Goal: Task Accomplishment & Management: Use online tool/utility

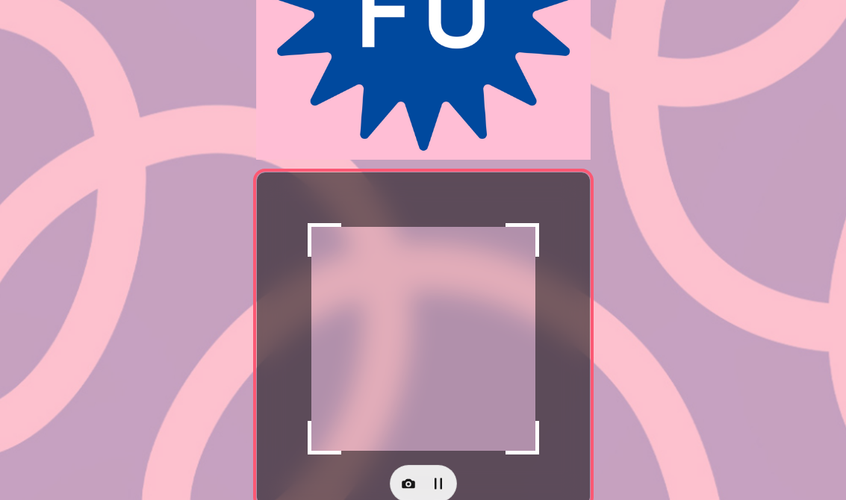
scroll to position [226, 0]
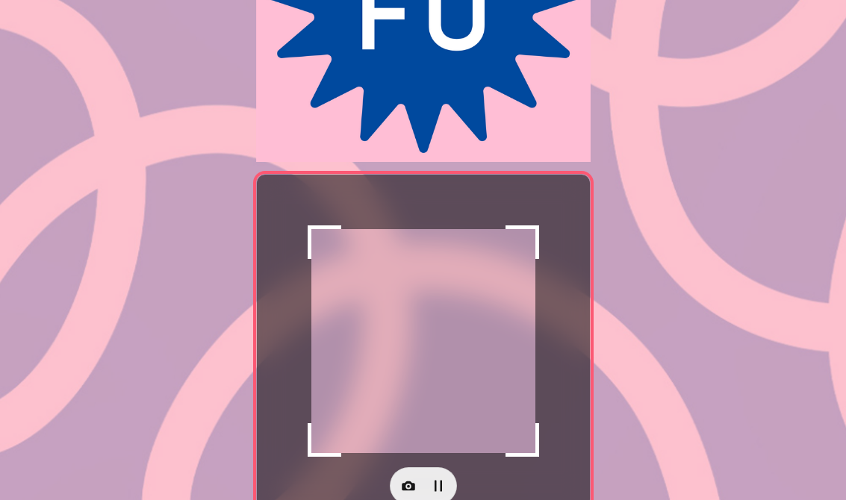
click at [453, 361] on div at bounding box center [423, 341] width 333 height 333
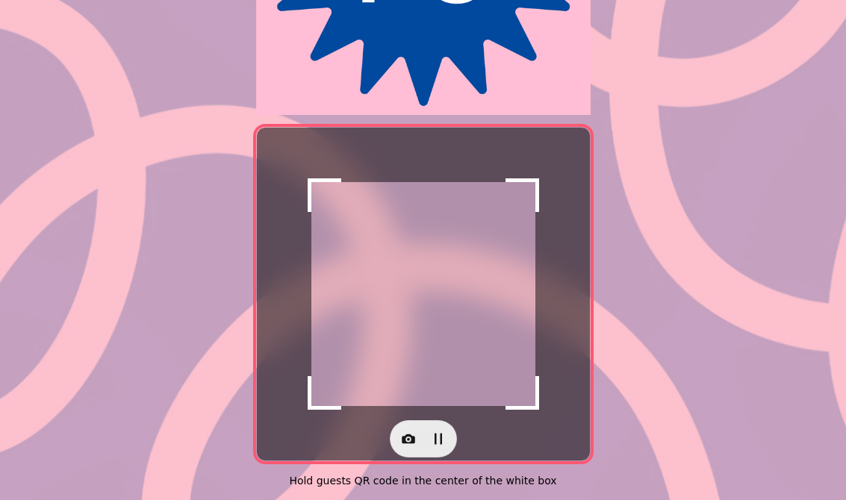
scroll to position [282, 0]
click at [399, 432] on button "button" at bounding box center [408, 439] width 30 height 30
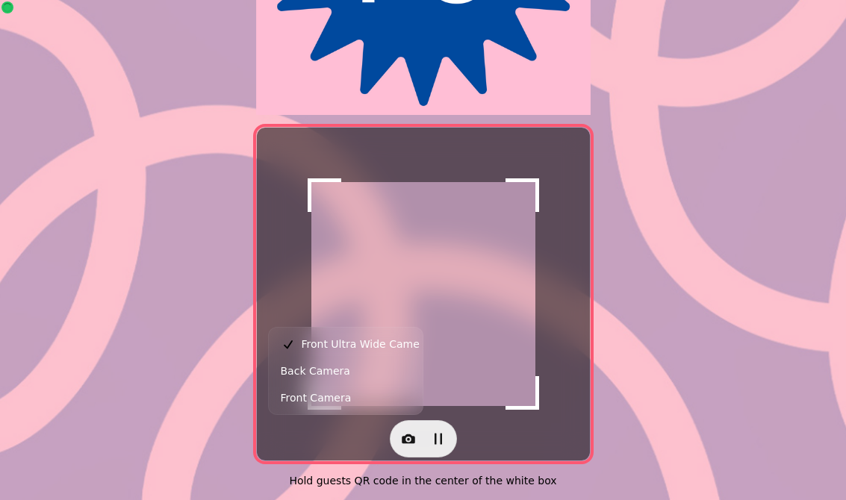
click at [369, 381] on button "Back Camera" at bounding box center [346, 370] width 148 height 27
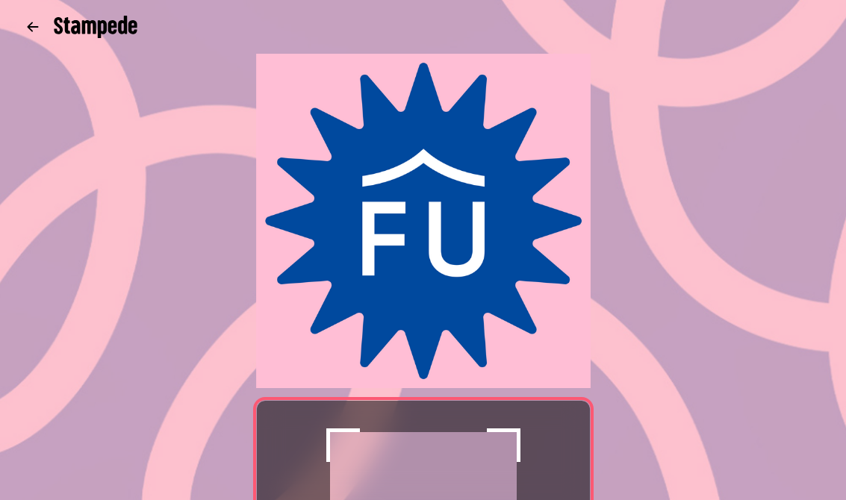
scroll to position [0, 0]
click at [43, 27] on button "button" at bounding box center [33, 27] width 30 height 30
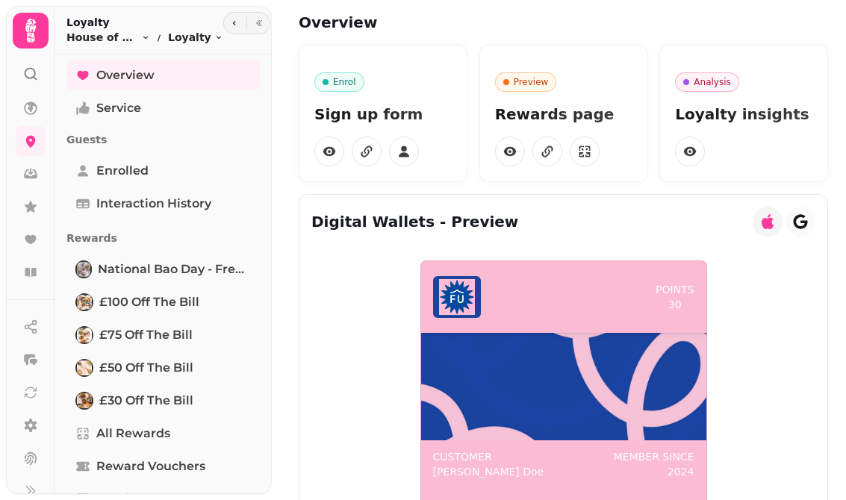
click at [16, 81] on div at bounding box center [31, 250] width 48 height 487
click at [36, 72] on icon at bounding box center [30, 73] width 15 height 15
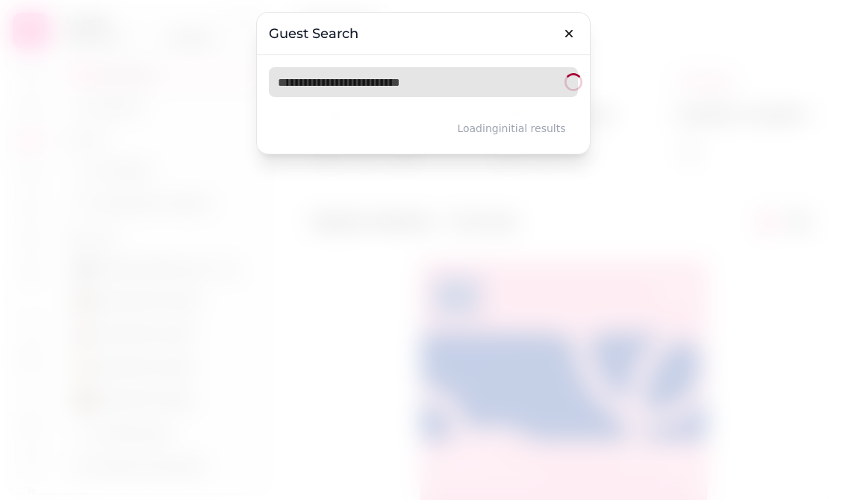
click at [406, 95] on input "text" at bounding box center [423, 82] width 309 height 30
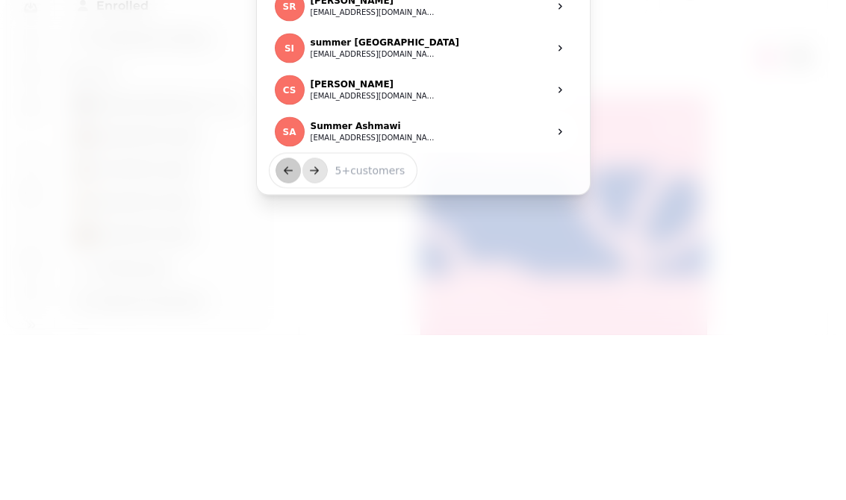
type input "*****"
click at [416, 297] on button "summer.ashmawi@gmail.com" at bounding box center [373, 303] width 127 height 12
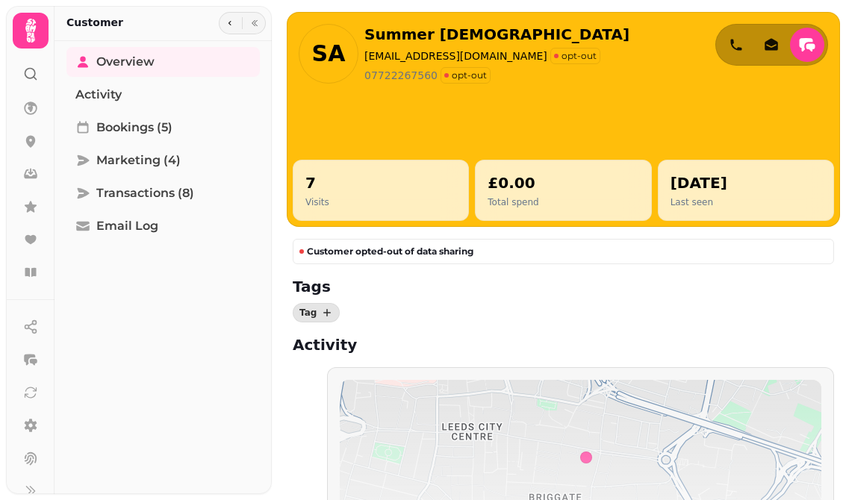
click at [28, 102] on icon at bounding box center [30, 107] width 13 height 13
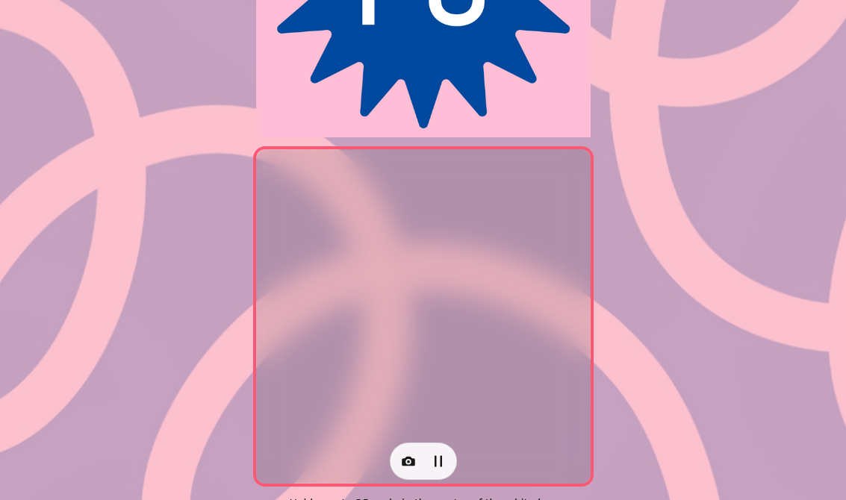
scroll to position [244, 0]
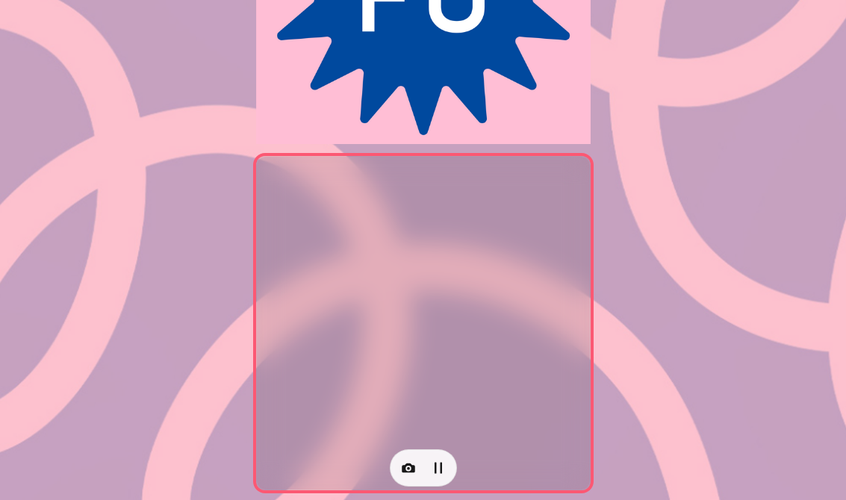
click at [413, 469] on icon "button" at bounding box center [408, 468] width 13 height 10
click at [361, 407] on button "Back Camera" at bounding box center [346, 409] width 148 height 27
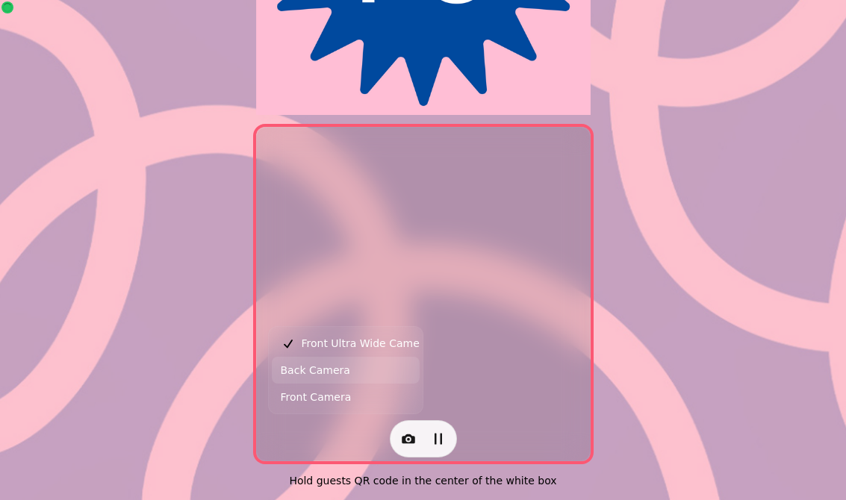
scroll to position [282, 0]
click at [369, 397] on button "Front Camera" at bounding box center [346, 397] width 148 height 27
click at [334, 400] on span "Front Camera" at bounding box center [316, 398] width 71 height 18
click at [665, 256] on div "Hold guests QR code in the center of the white box" at bounding box center [423, 113] width 846 height 773
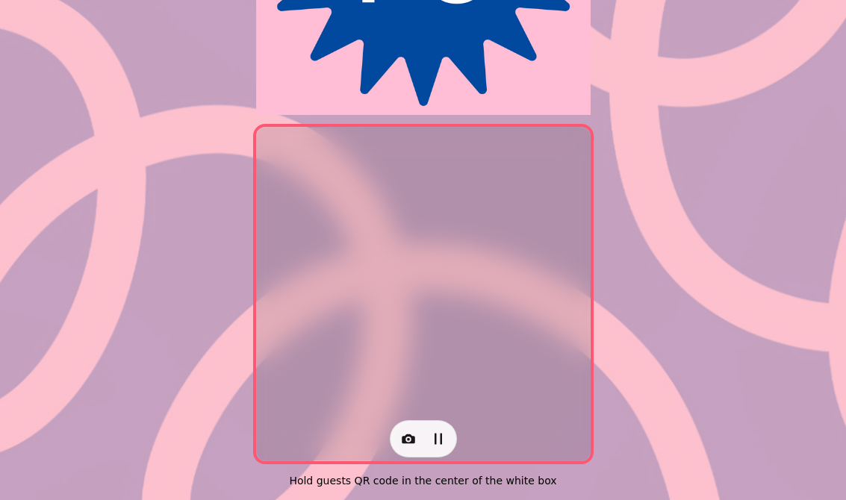
click at [727, 206] on div "Hold guests QR code in the center of the white box" at bounding box center [423, 113] width 846 height 773
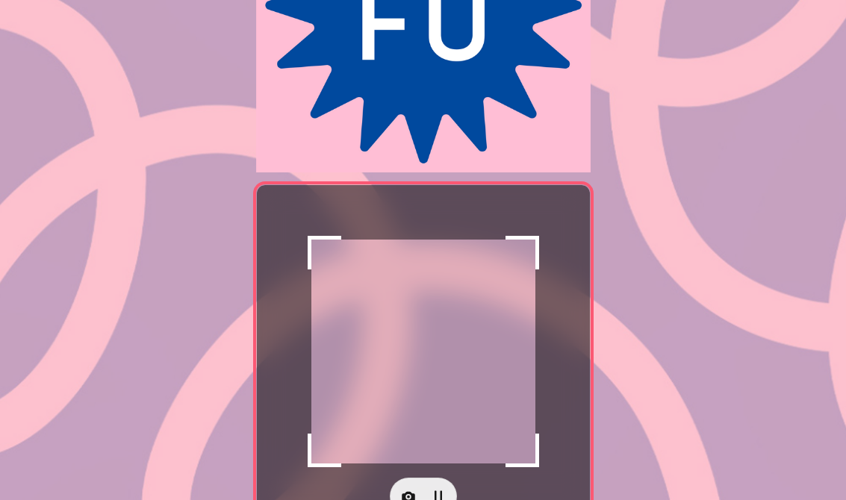
scroll to position [234, 0]
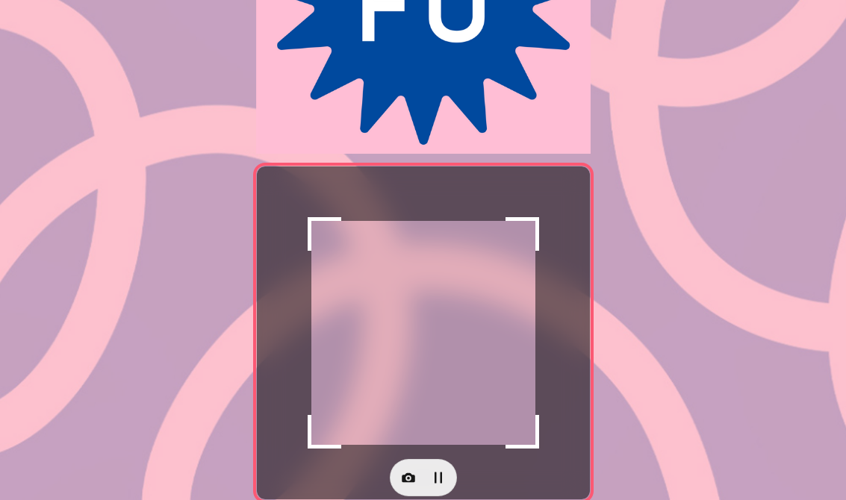
click at [405, 487] on button "button" at bounding box center [408, 478] width 30 height 30
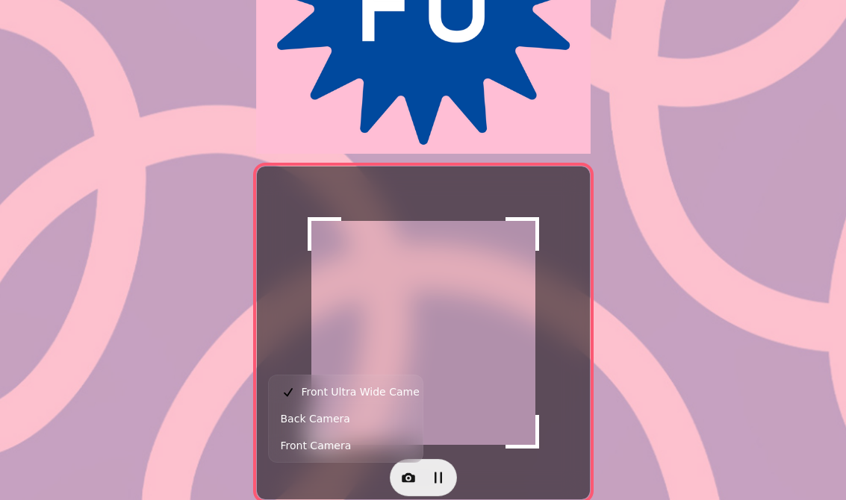
click at [369, 424] on button "Back Camera" at bounding box center [346, 418] width 148 height 27
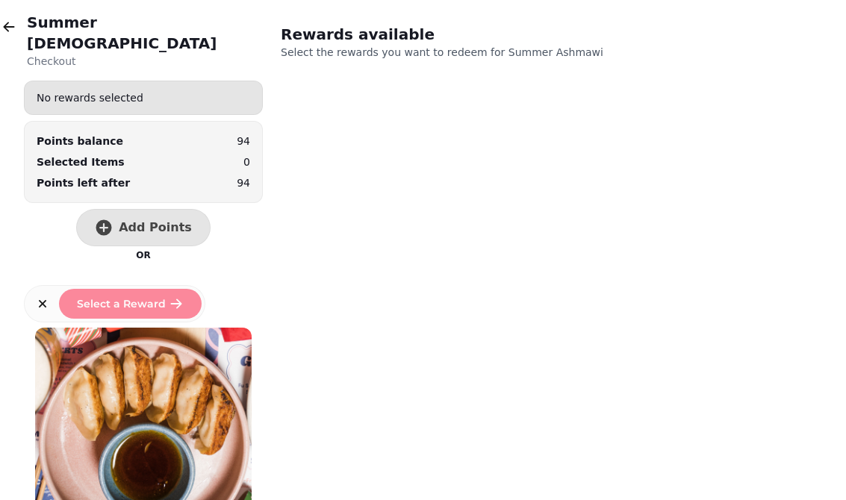
click at [152, 222] on span "Add Points" at bounding box center [155, 228] width 73 height 12
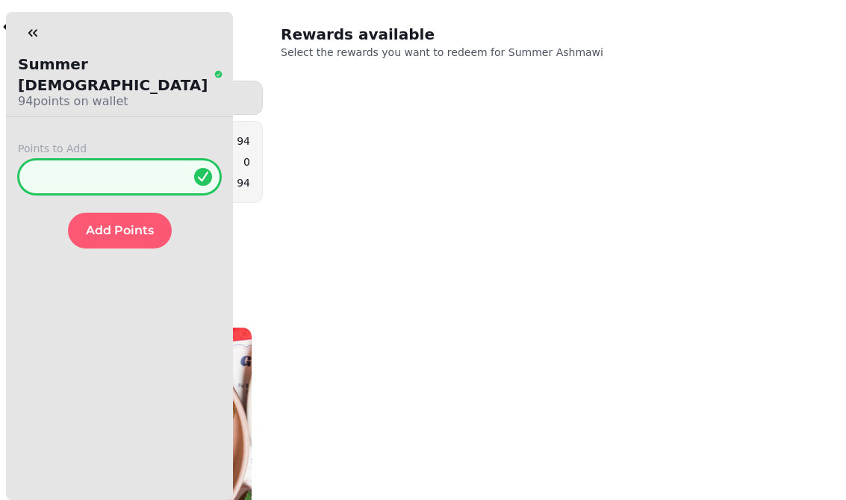
click at [153, 165] on input "*" at bounding box center [119, 177] width 203 height 36
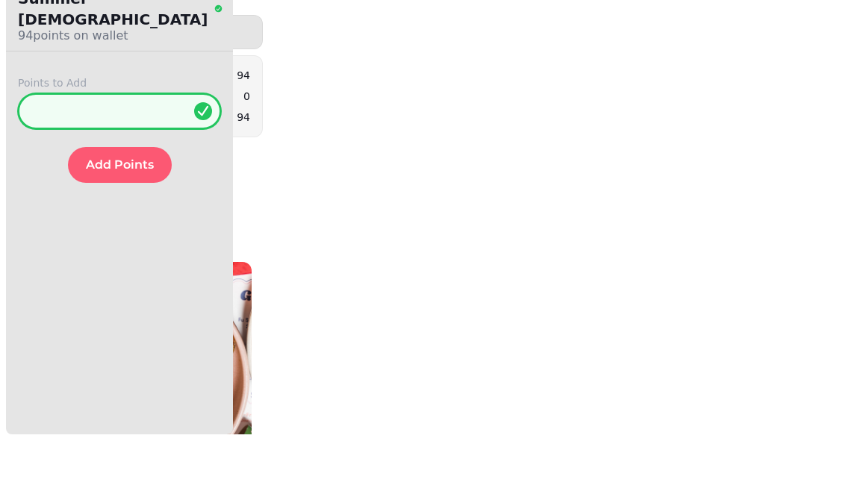
type input "***"
click at [127, 225] on span "Add Points" at bounding box center [120, 231] width 68 height 12
